Goal: Communication & Community: Answer question/provide support

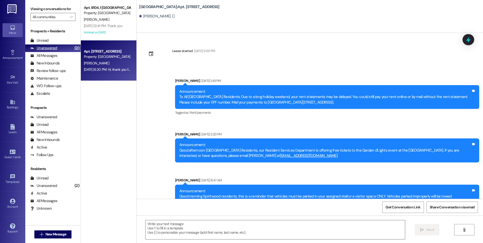
scroll to position [3748, 0]
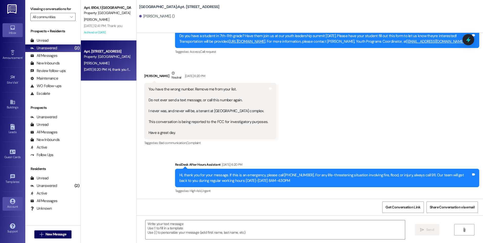
click at [10, 209] on div "Account" at bounding box center [12, 206] width 25 height 5
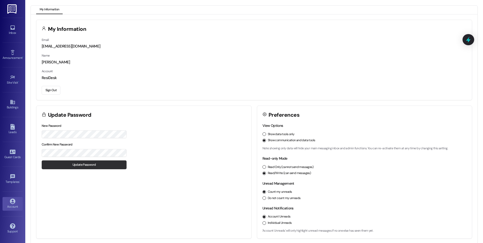
click at [63, 165] on button "Update Password" at bounding box center [84, 165] width 85 height 9
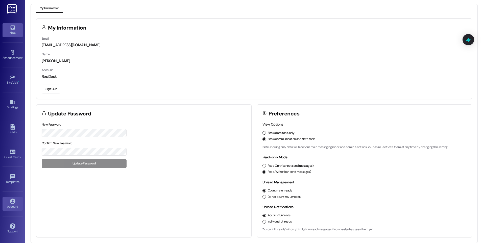
click at [12, 34] on div "Inbox" at bounding box center [12, 32] width 25 height 5
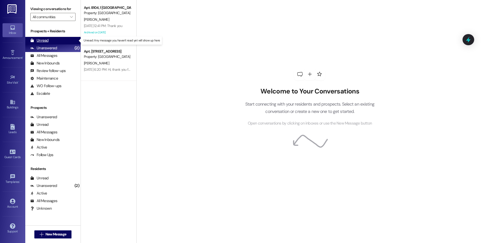
click at [47, 38] on div "Unread" at bounding box center [39, 40] width 18 height 5
